Goal: Use online tool/utility: Utilize a website feature to perform a specific function

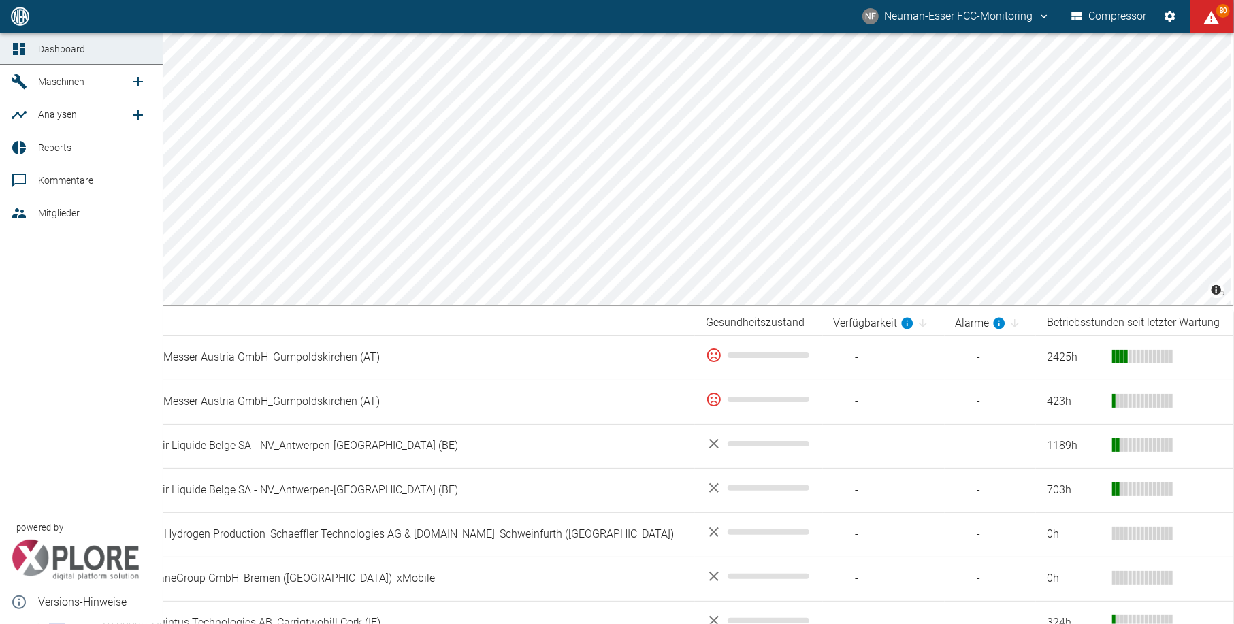
click at [14, 118] on icon at bounding box center [19, 115] width 16 height 16
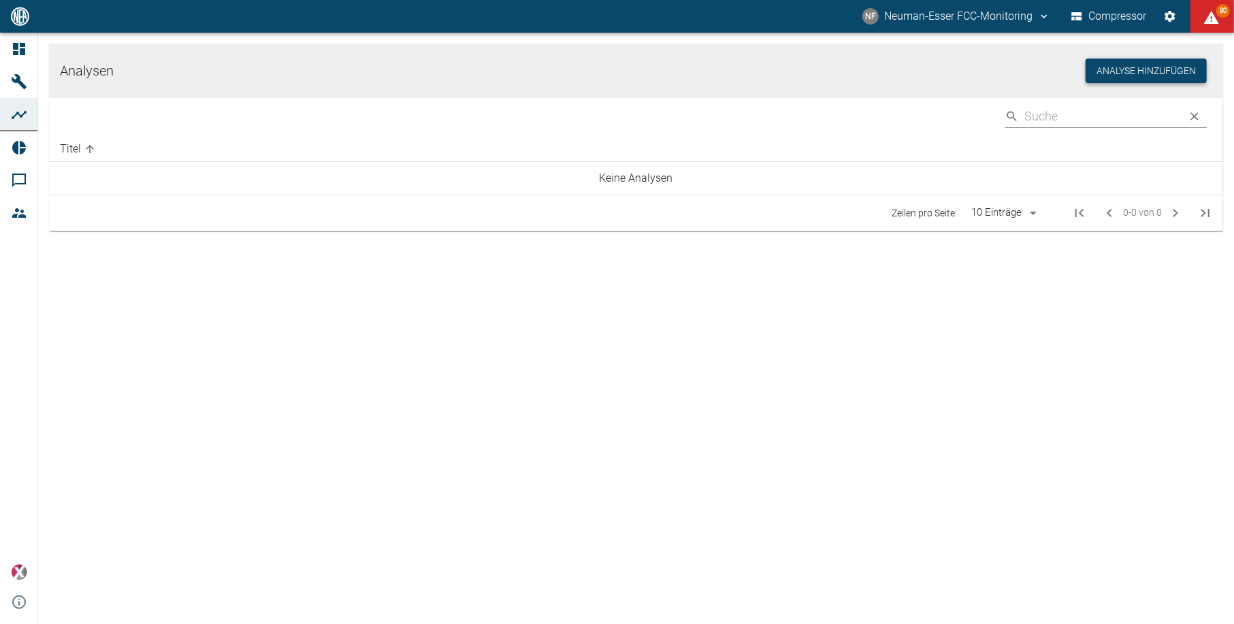
click at [1123, 72] on button "Analyse hinzufügen" at bounding box center [1145, 71] width 121 height 25
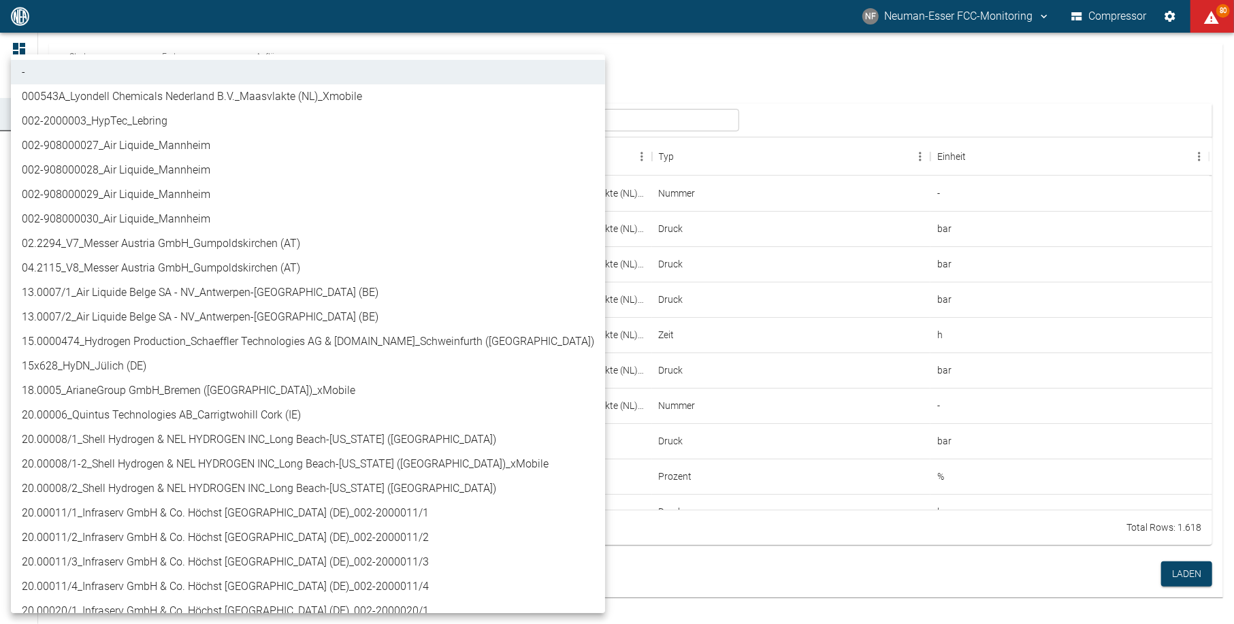
click at [206, 114] on body "NF Neuman-Esser FCC-Monitoring Compressor 80 Dashboard Maschinen Analysen Repor…" at bounding box center [617, 312] width 1234 height 624
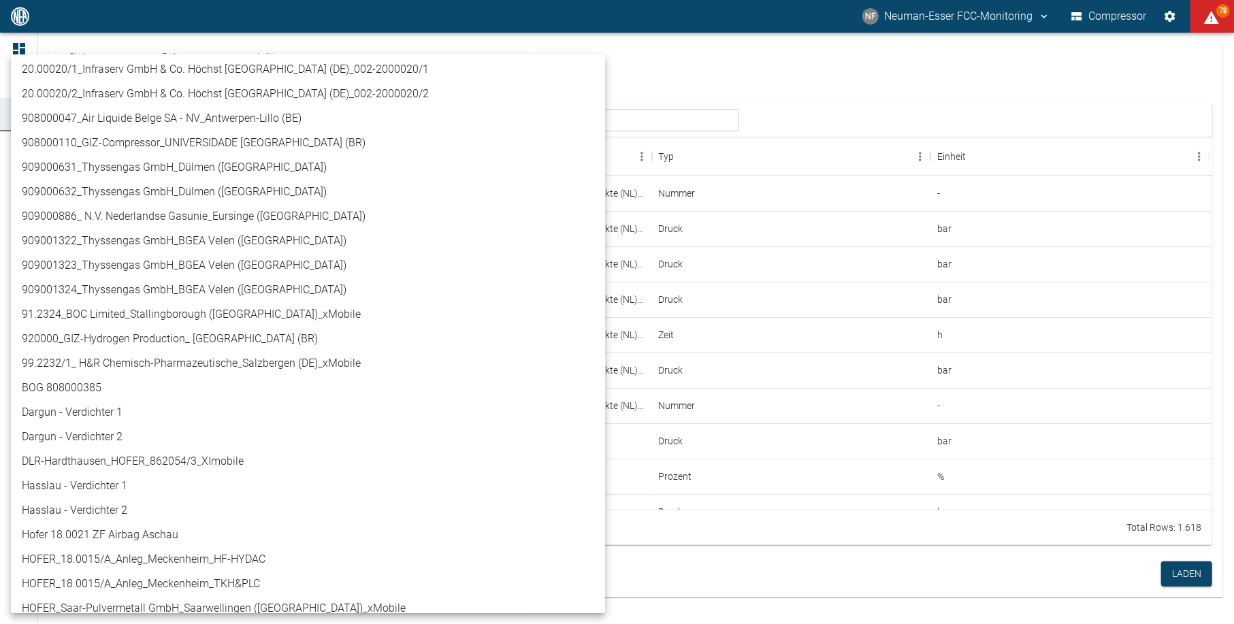
scroll to position [544, 0]
click at [194, 118] on li "908000047_Air Liquide Belge SA - NV_Antwerpen-Lillo (BE)" at bounding box center [308, 115] width 594 height 24
type input "53812aab-fb54-4a57-a574-01c3305aa274"
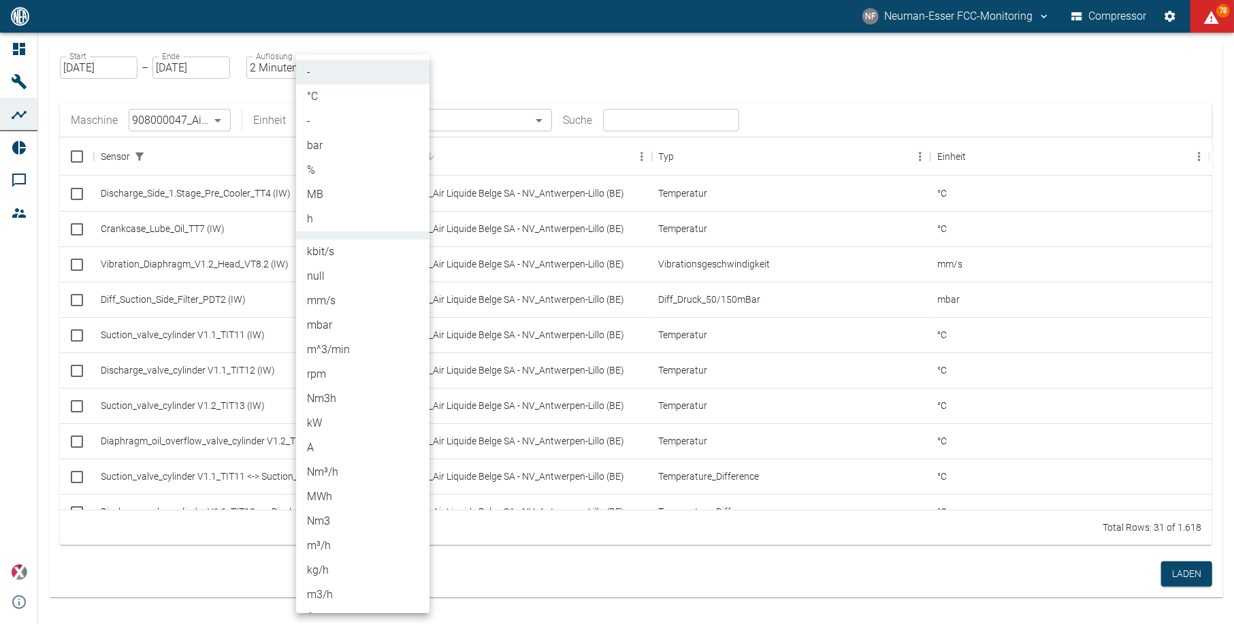
click at [331, 114] on body "NF Neuman-Esser FCC-Monitoring Compressor 78 Dashboard Maschinen Analysen Repor…" at bounding box center [617, 312] width 1234 height 624
click at [321, 171] on li "%" at bounding box center [362, 170] width 133 height 24
type input "%"
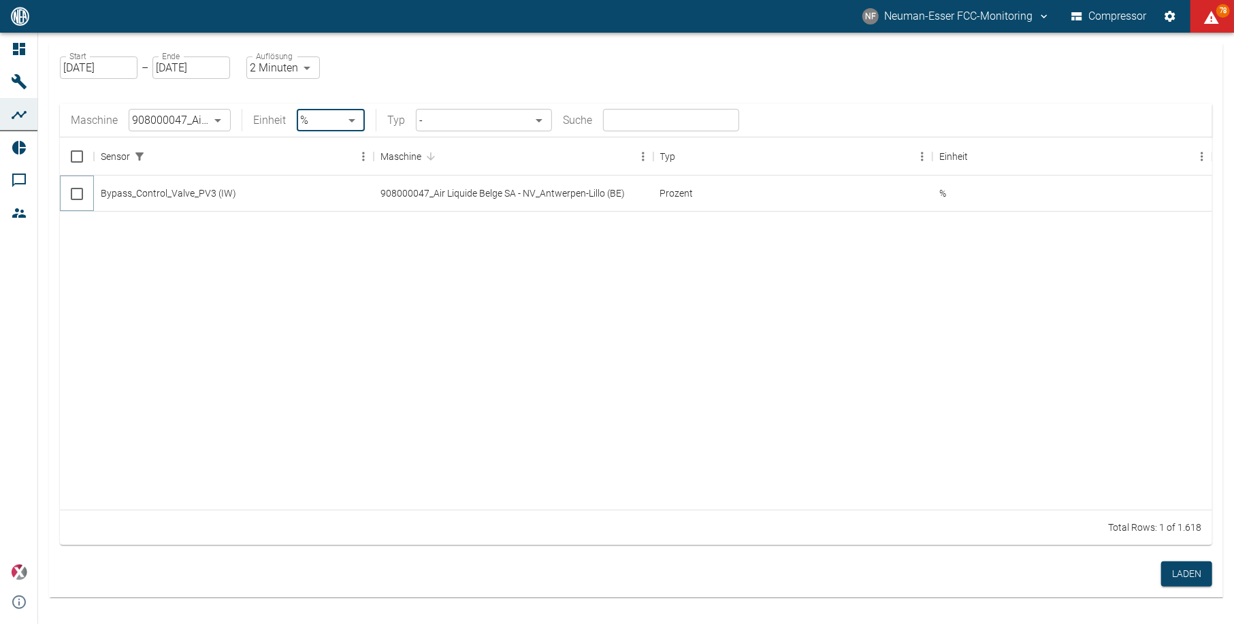
click at [76, 194] on input "Select row" at bounding box center [77, 194] width 29 height 29
checkbox input "false"
checkbox input "true"
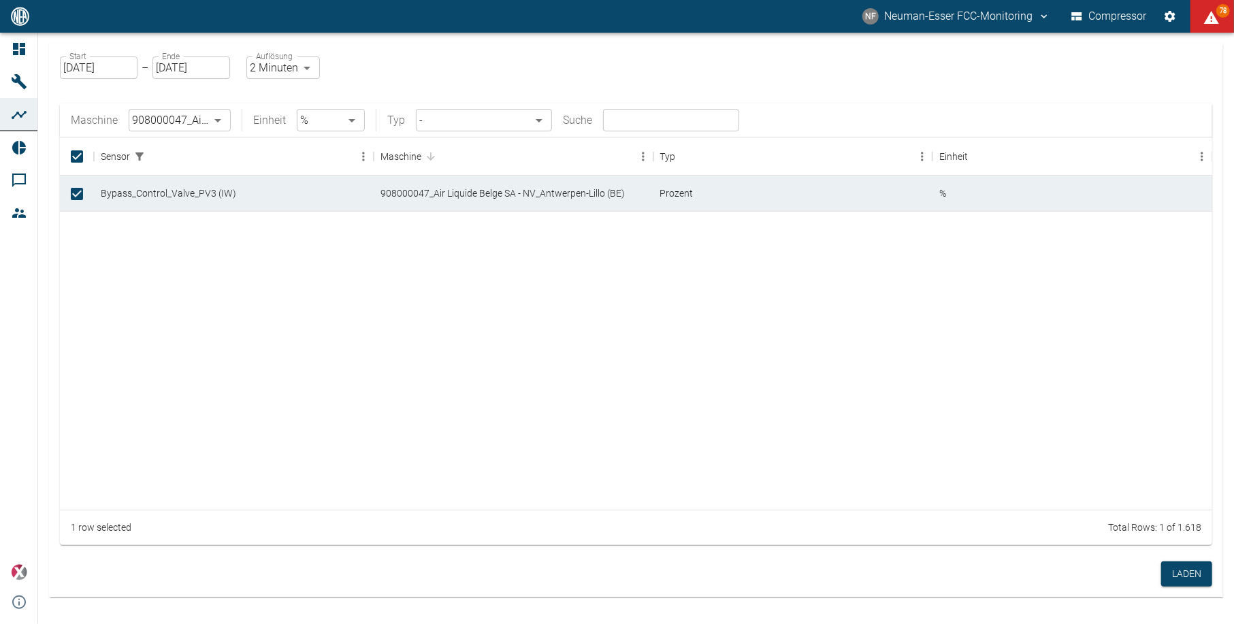
click at [306, 125] on body "NF Neuman-Esser FCC-Monitoring Compressor 78 Dashboard Maschinen Analysen Repor…" at bounding box center [617, 312] width 1234 height 624
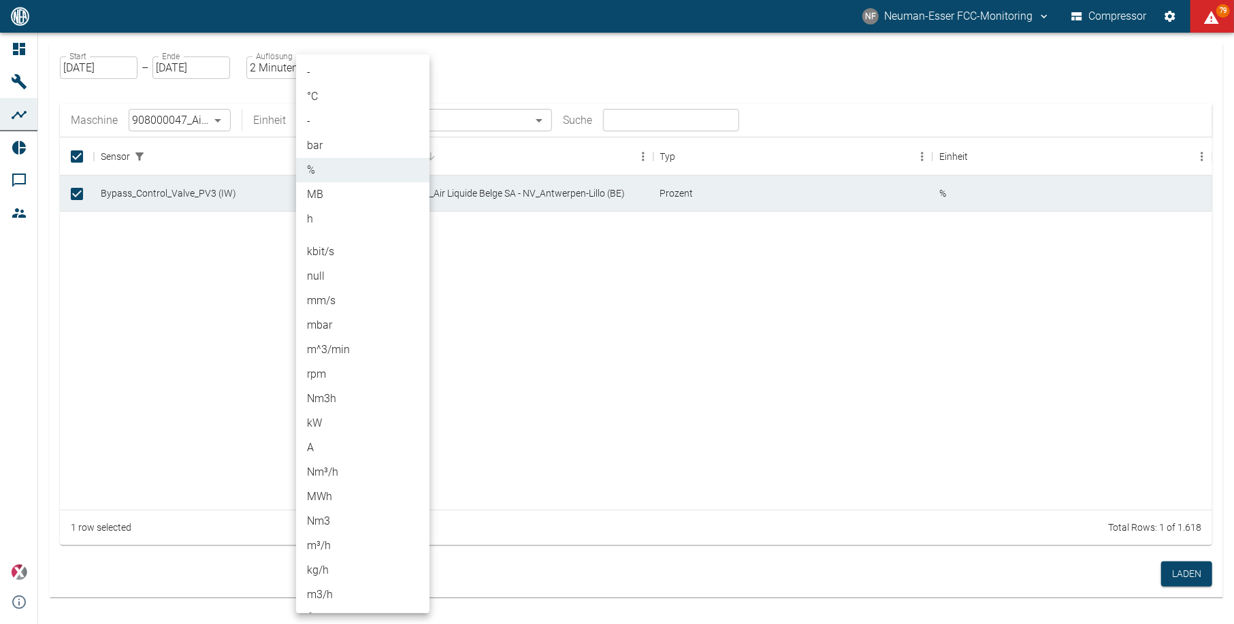
click at [327, 150] on li "bar" at bounding box center [362, 145] width 133 height 24
type input "bar"
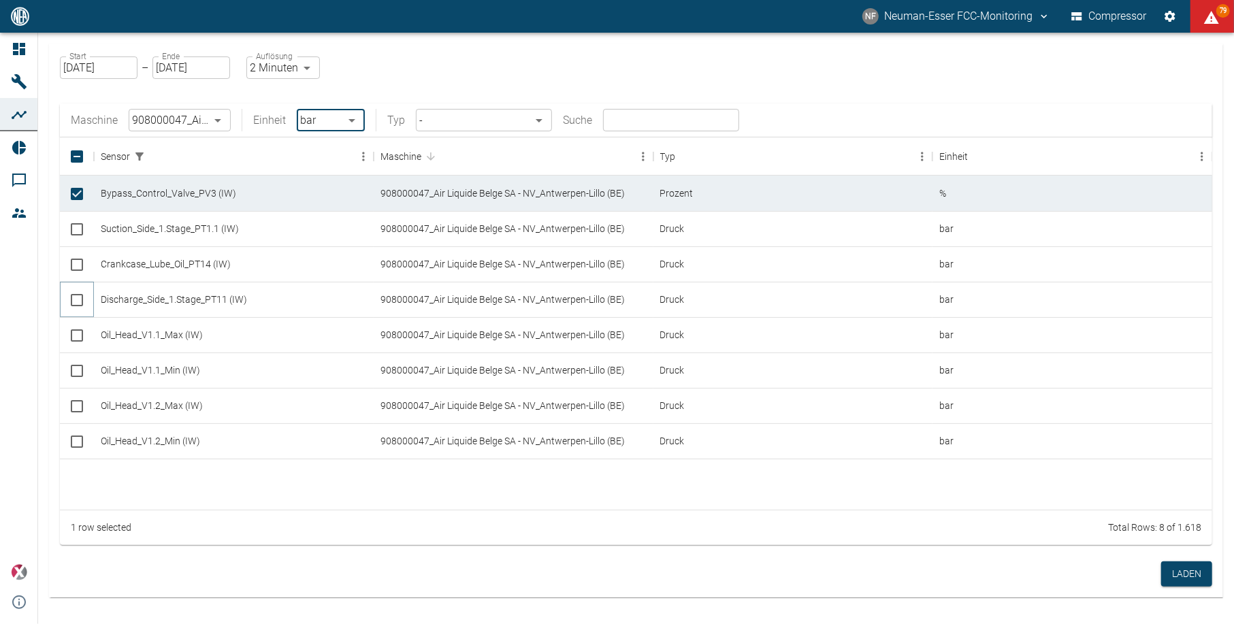
click at [78, 305] on input "Select row" at bounding box center [77, 300] width 29 height 29
checkbox input "true"
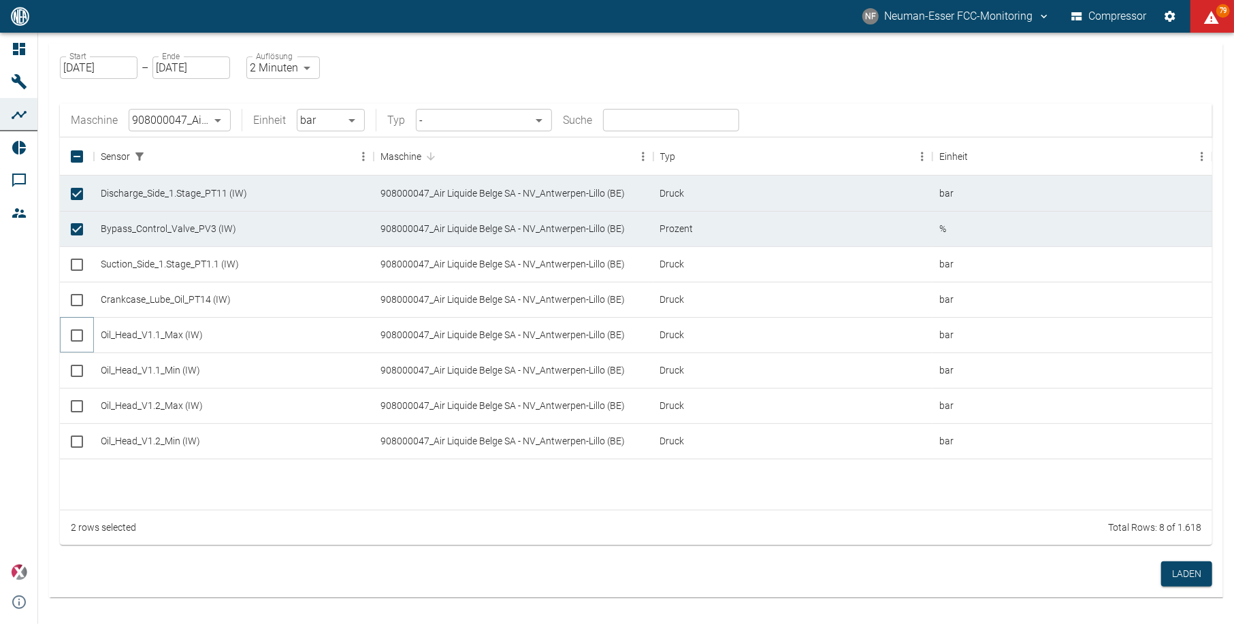
click at [83, 333] on input "Select row" at bounding box center [77, 335] width 29 height 29
checkbox input "true"
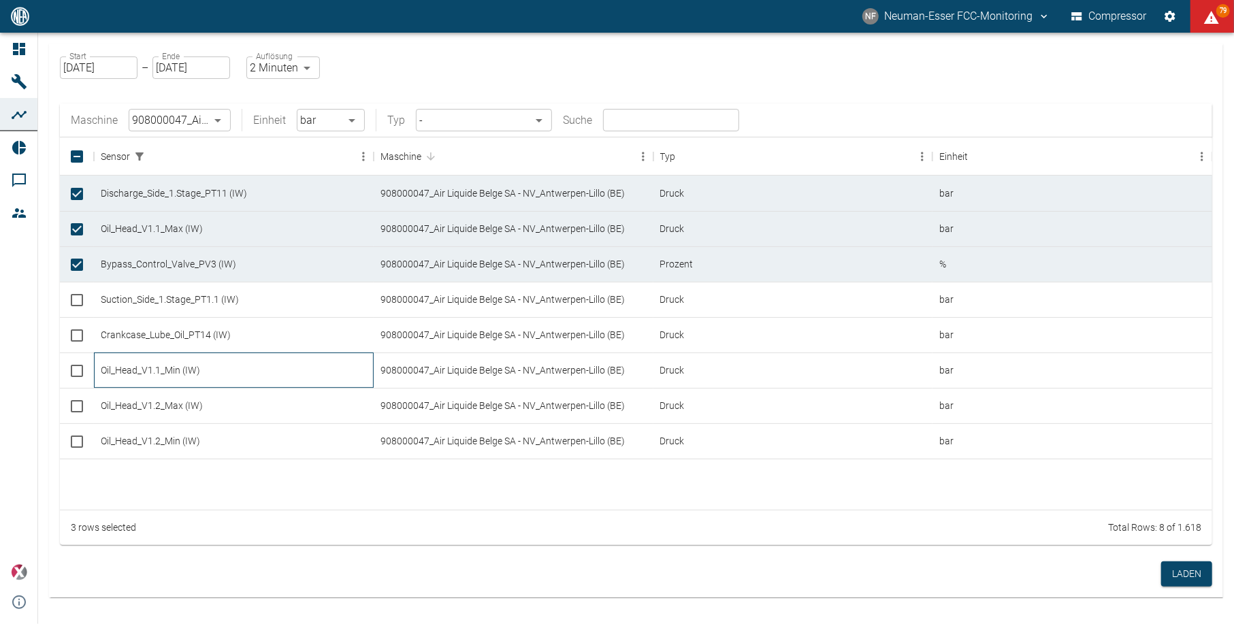
click at [105, 362] on div "Oil_Head_V1.1_Min (IW)" at bounding box center [234, 370] width 280 height 35
checkbox input "true"
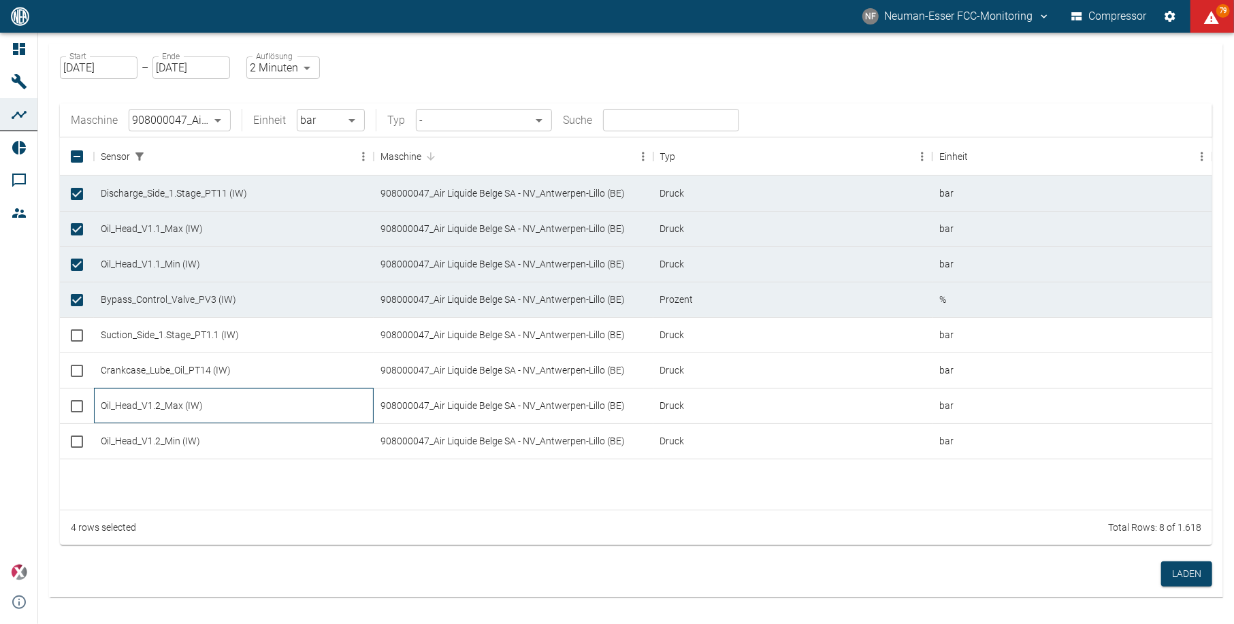
click at [118, 399] on div "Oil_Head_V1.2_Max (IW)" at bounding box center [234, 405] width 280 height 35
checkbox input "true"
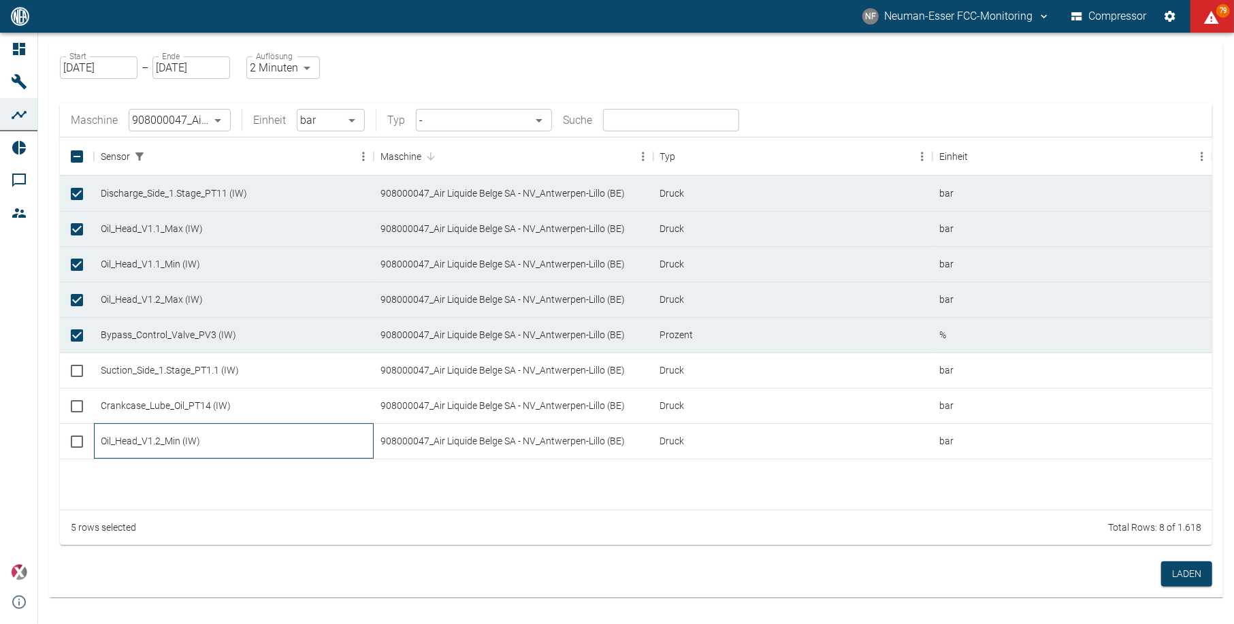
click at [131, 438] on div "Oil_Head_V1.2_Min (IW)" at bounding box center [234, 440] width 280 height 35
checkbox input "true"
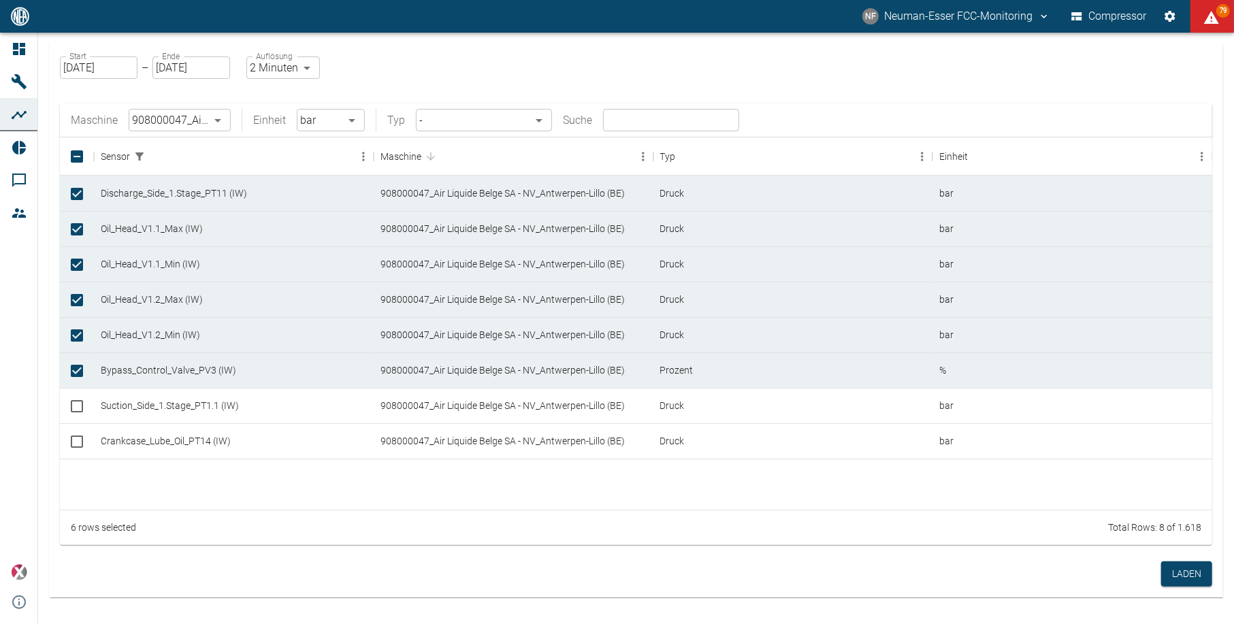
click at [279, 61] on label "Auflösung" at bounding box center [274, 56] width 37 height 12
click at [278, 67] on body "NF Neuman-Esser FCC-Monitoring Compressor 79 Dashboard Maschinen Analysen Repor…" at bounding box center [617, 312] width 1234 height 624
click at [278, 93] on li "1 Sekunde" at bounding box center [283, 96] width 76 height 24
type input "1sec"
click at [1200, 565] on button "Laden" at bounding box center [1186, 573] width 51 height 25
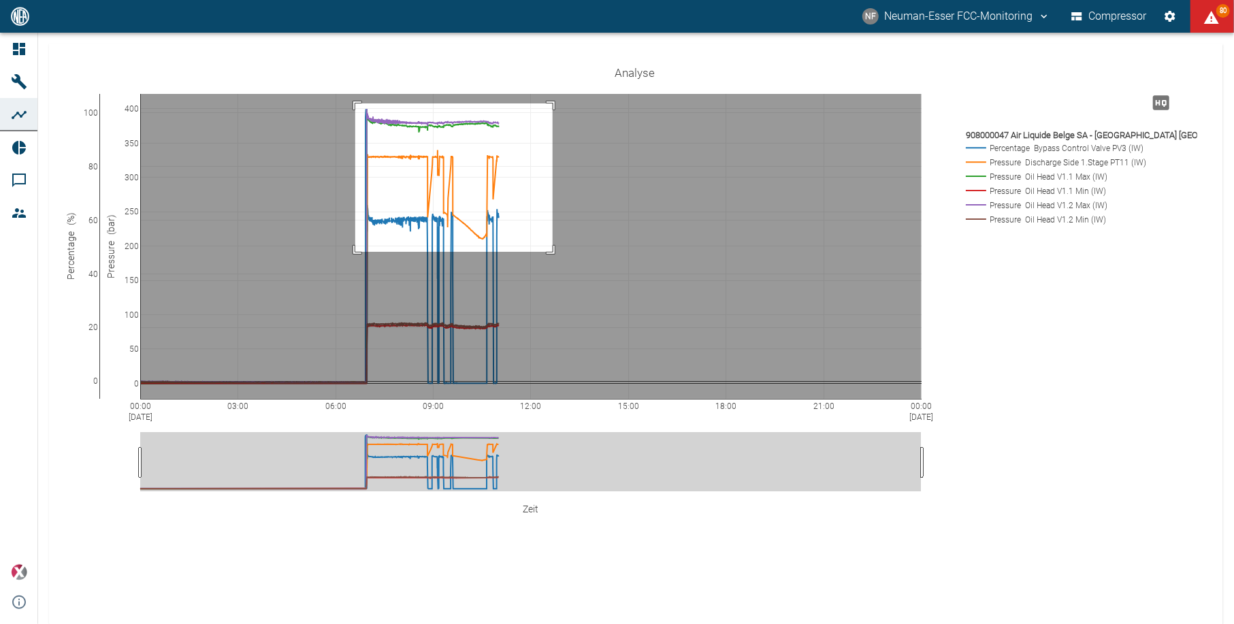
drag, startPoint x: 355, startPoint y: 103, endPoint x: 553, endPoint y: 252, distance: 246.9
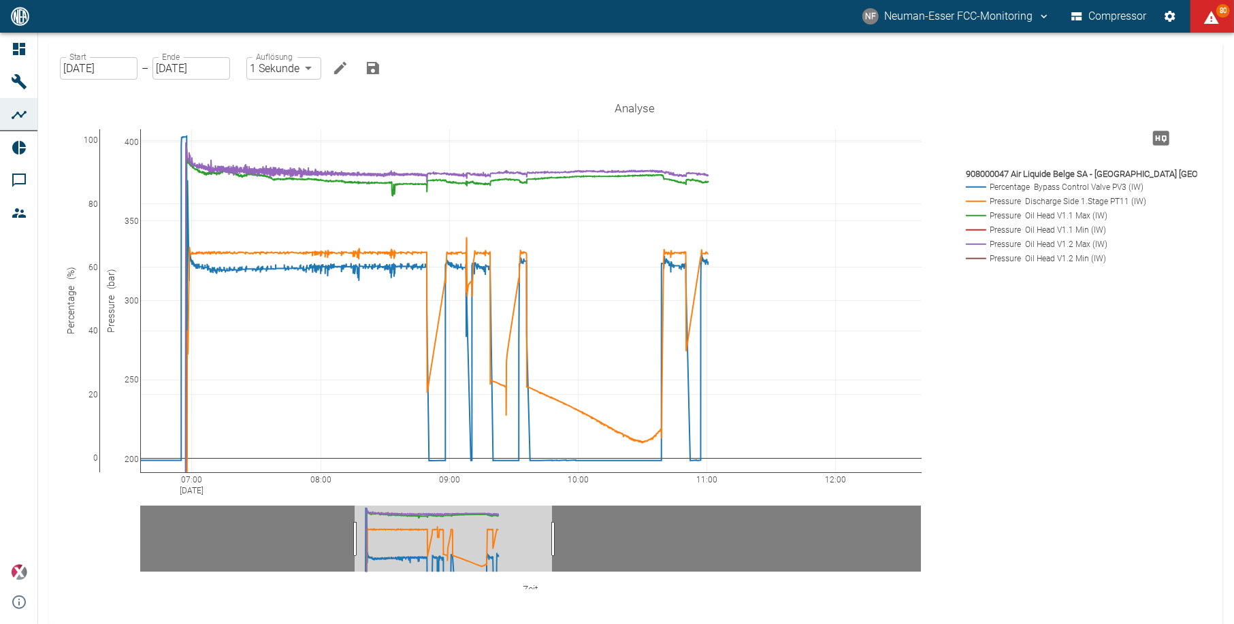
drag, startPoint x: 91, startPoint y: 465, endPoint x: 102, endPoint y: 298, distance: 167.8
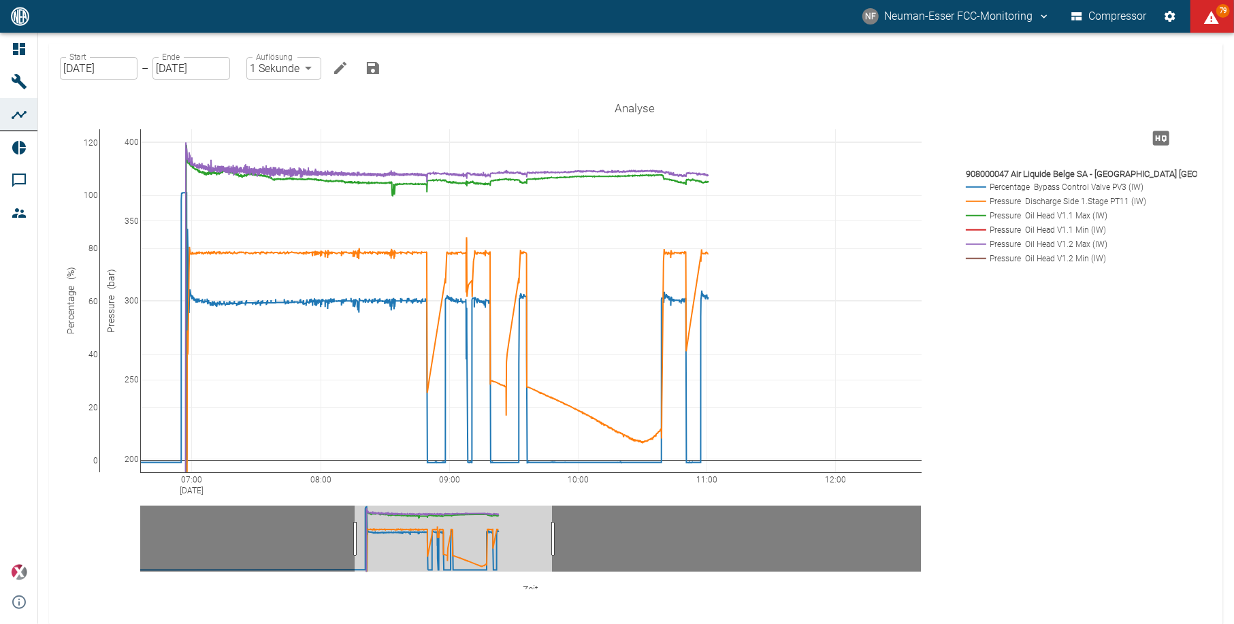
drag, startPoint x: 96, startPoint y: 131, endPoint x: 91, endPoint y: 189, distance: 57.4
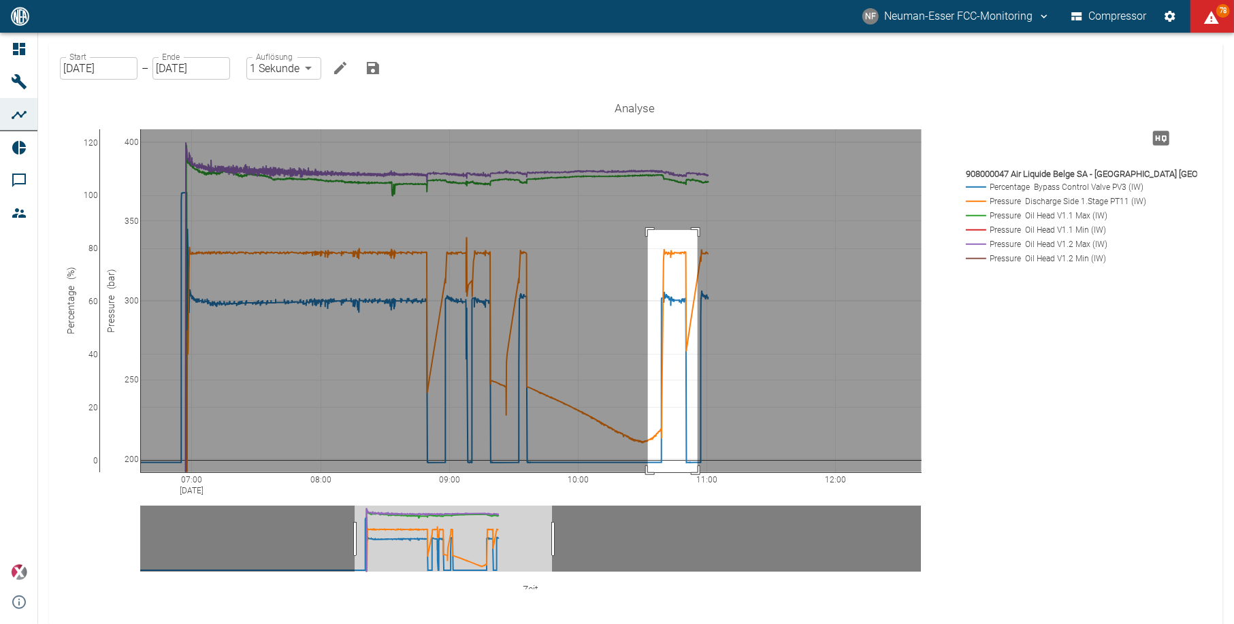
drag, startPoint x: 648, startPoint y: 230, endPoint x: 698, endPoint y: 472, distance: 247.3
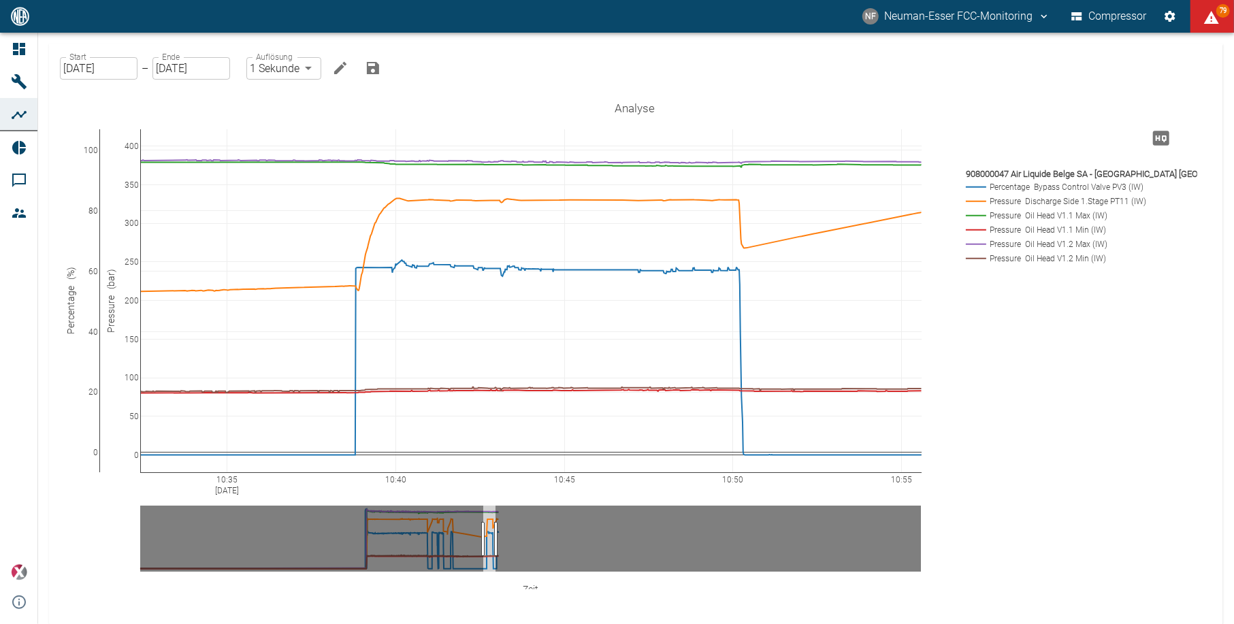
click at [1177, 91] on div "10:35 [DATE] 10:40 10:45 10:50 10:55 0 20 40 60 80 100 0 50 100 150 200 250 300…" at bounding box center [636, 384] width 1152 height 588
click at [1177, 102] on icon at bounding box center [1178, 104] width 11 height 11
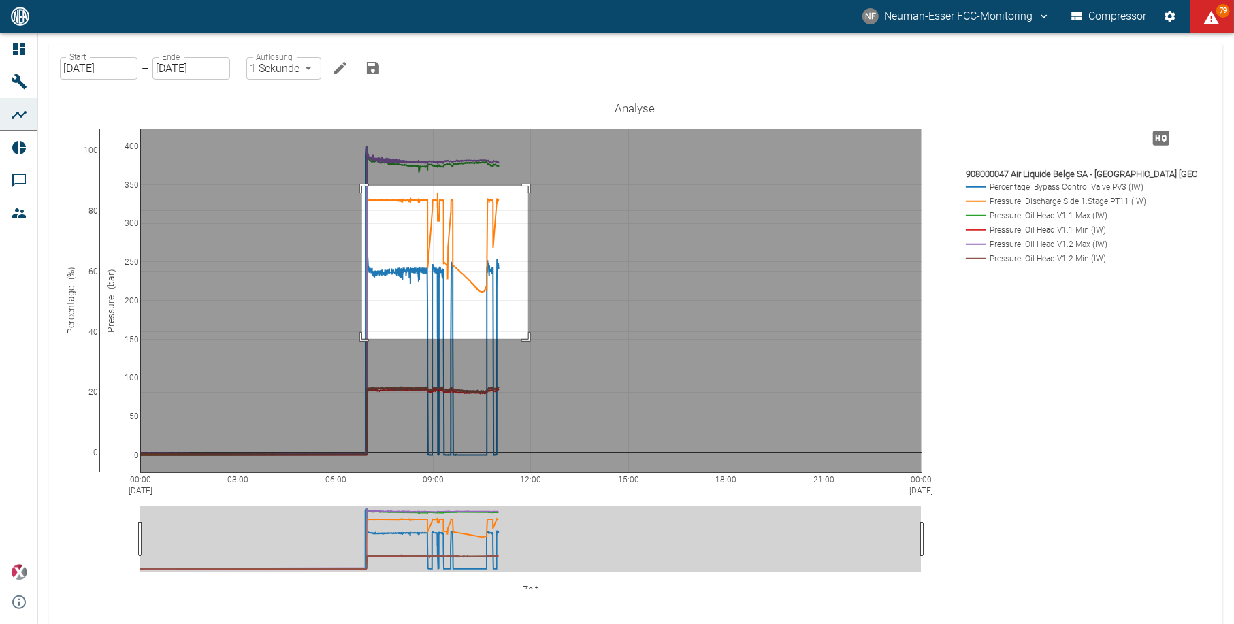
drag, startPoint x: 362, startPoint y: 186, endPoint x: 528, endPoint y: 339, distance: 225.4
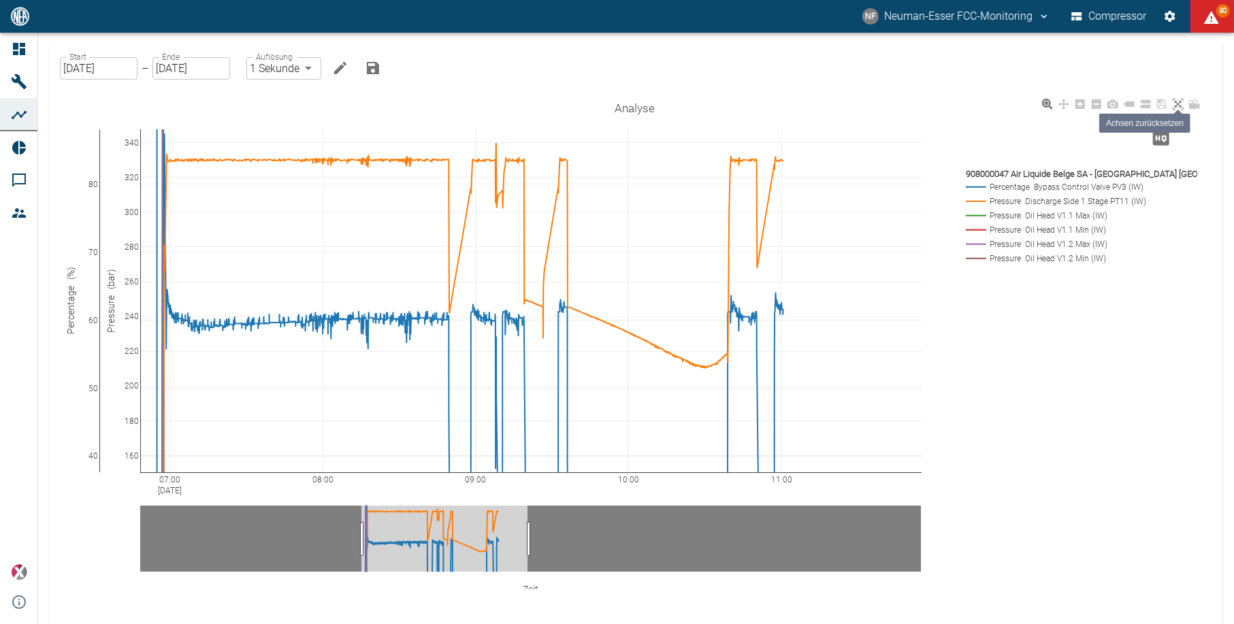
click at [1184, 103] on link at bounding box center [1178, 105] width 16 height 16
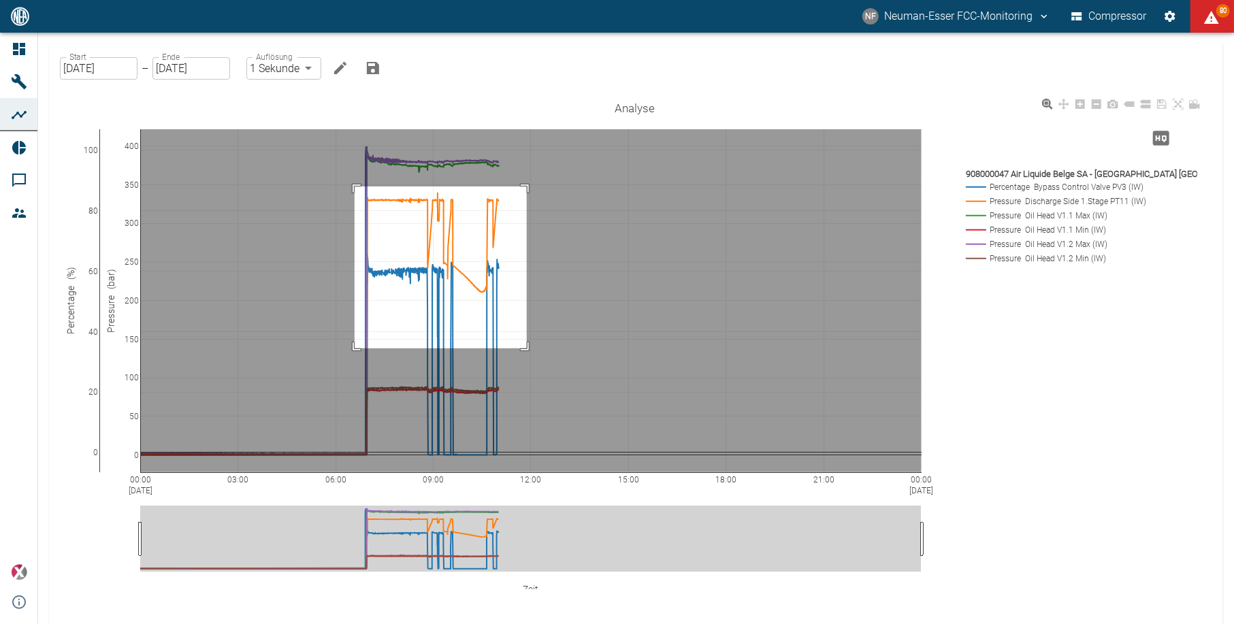
drag, startPoint x: 355, startPoint y: 186, endPoint x: 523, endPoint y: 346, distance: 232.5
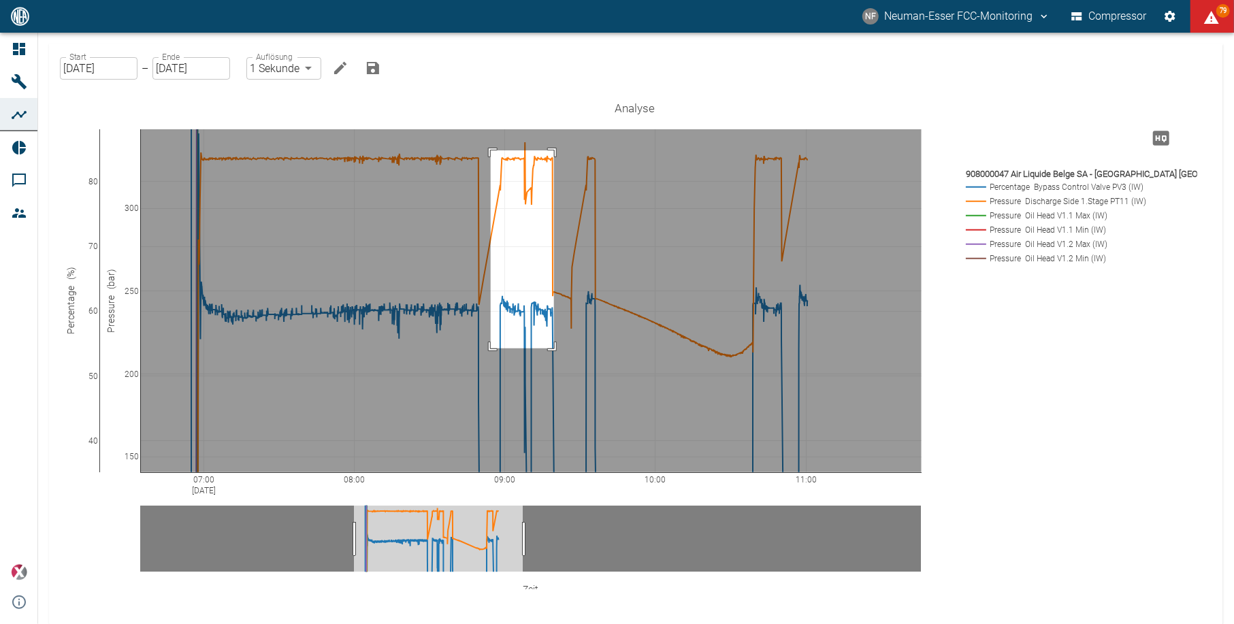
drag, startPoint x: 491, startPoint y: 150, endPoint x: 554, endPoint y: 348, distance: 207.9
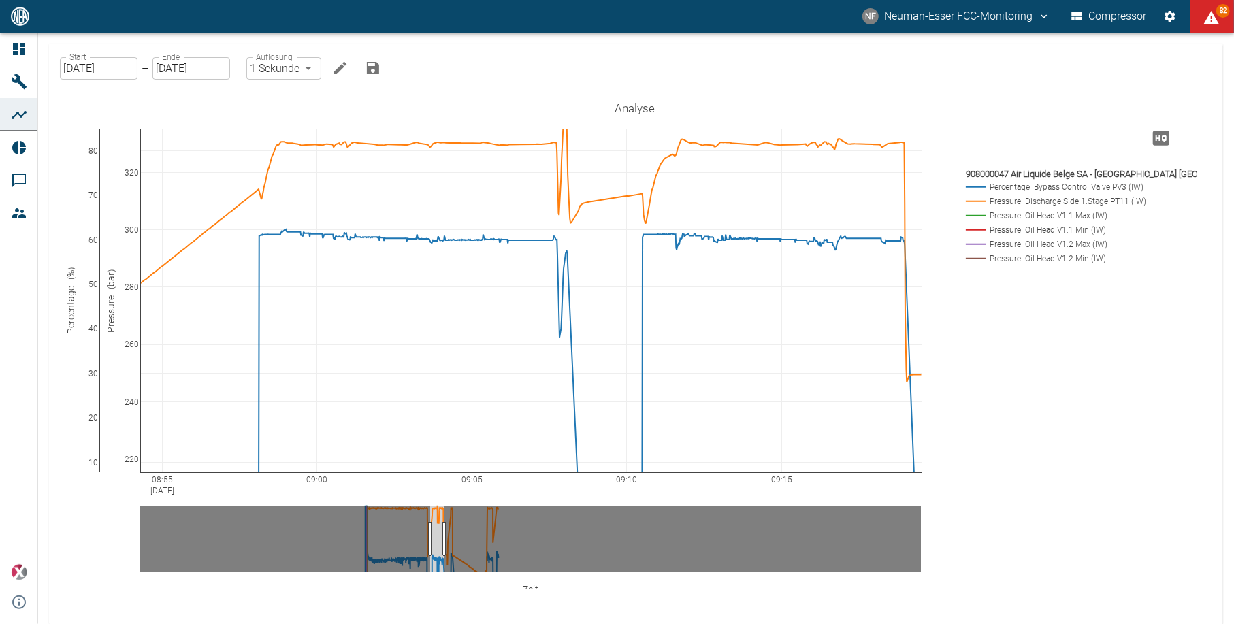
drag, startPoint x: 88, startPoint y: 461, endPoint x: 80, endPoint y: 254, distance: 207.0
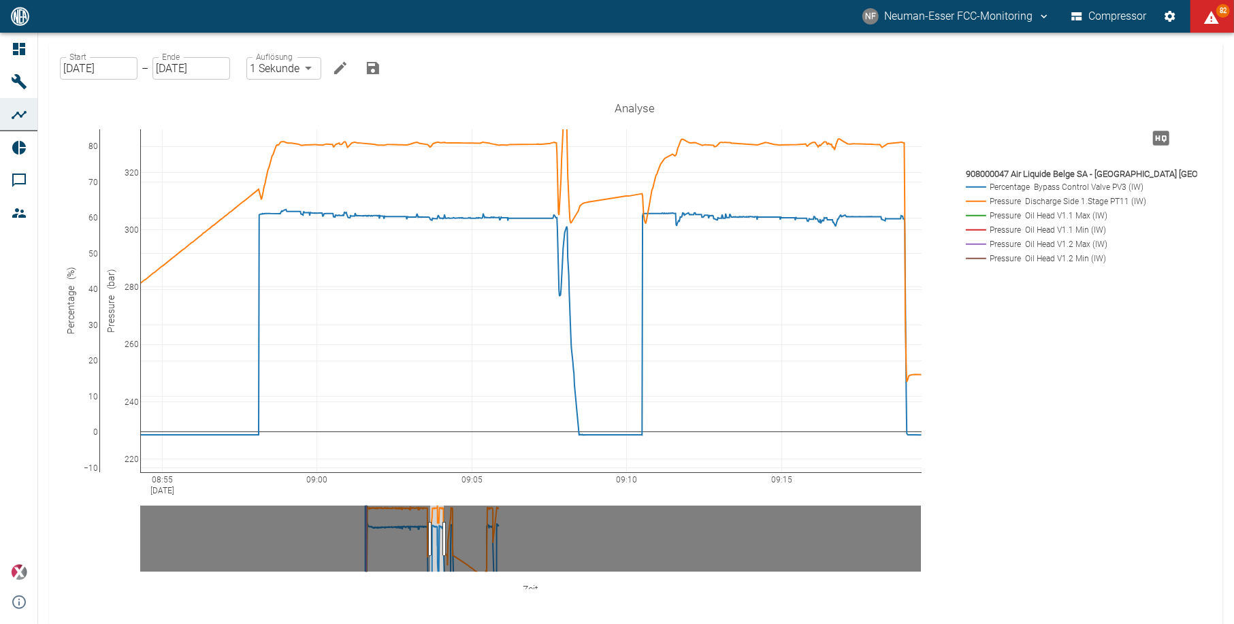
drag, startPoint x: 88, startPoint y: 461, endPoint x: 93, endPoint y: 393, distance: 68.2
click at [1179, 108] on icon at bounding box center [1178, 104] width 11 height 11
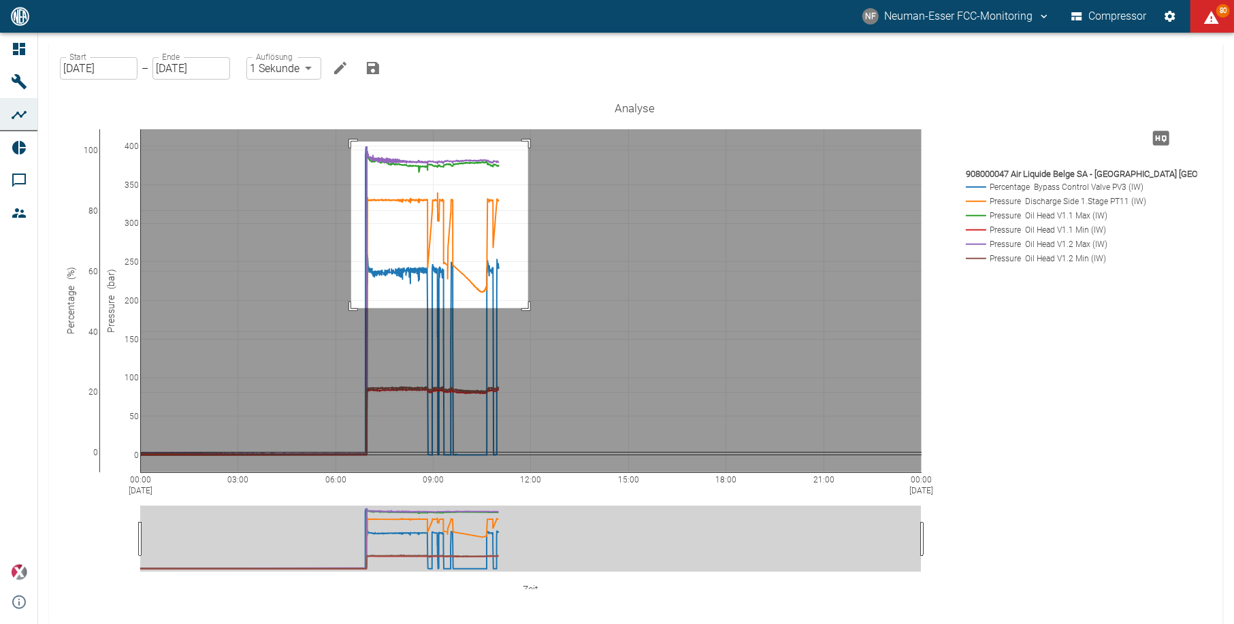
drag, startPoint x: 351, startPoint y: 142, endPoint x: 528, endPoint y: 308, distance: 243.1
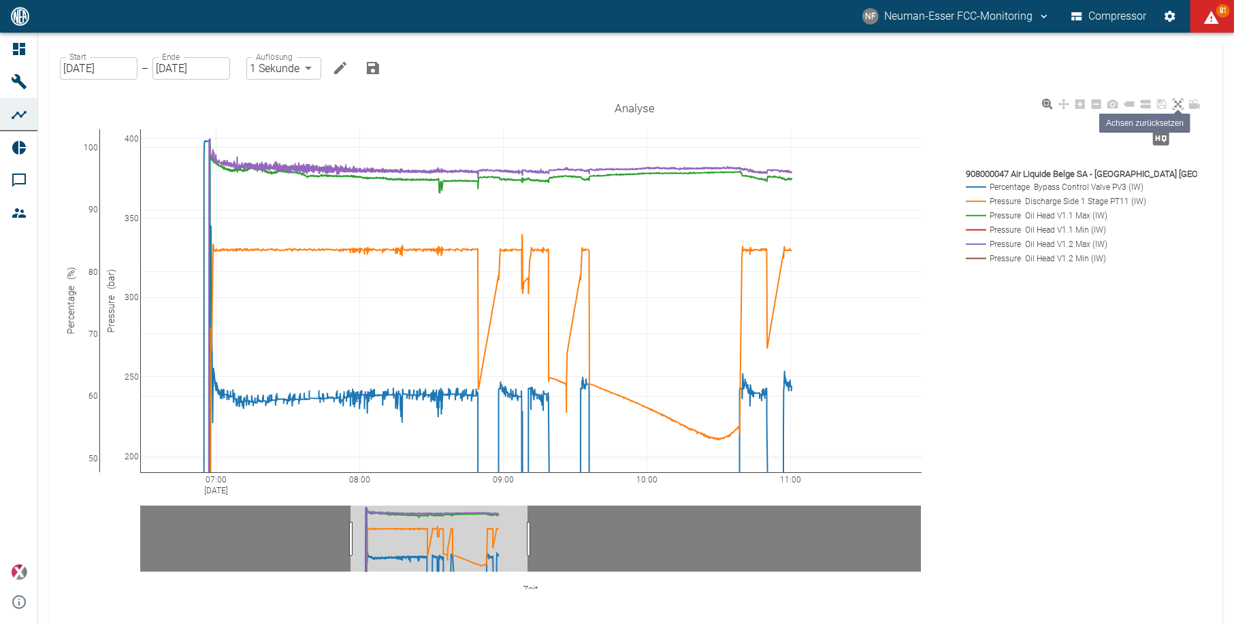
click at [1177, 104] on icon at bounding box center [1178, 104] width 11 height 11
